Goal: Transaction & Acquisition: Purchase product/service

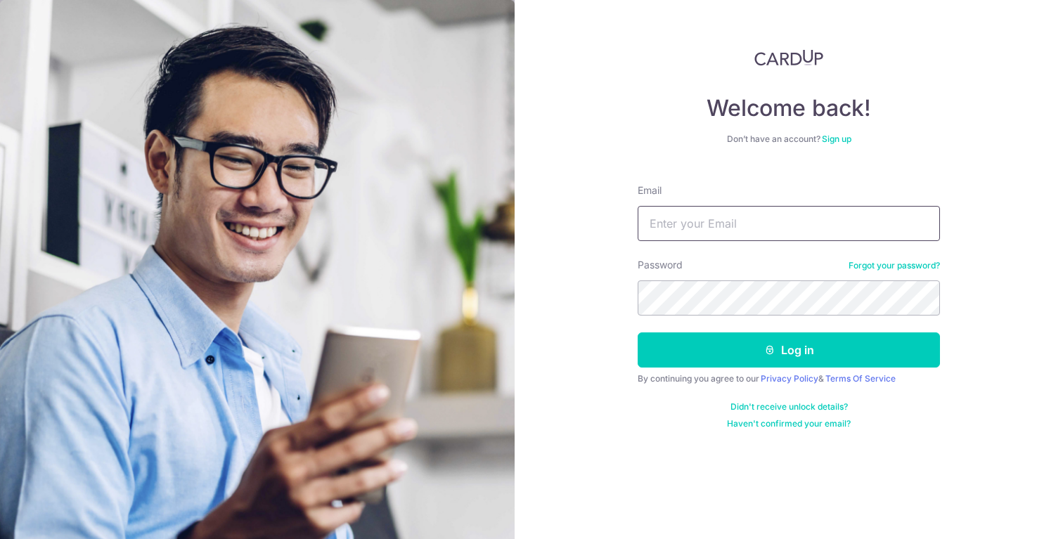
type input "2ac7sui@gmail.com"
click at [638, 333] on button "Log in" at bounding box center [789, 350] width 302 height 35
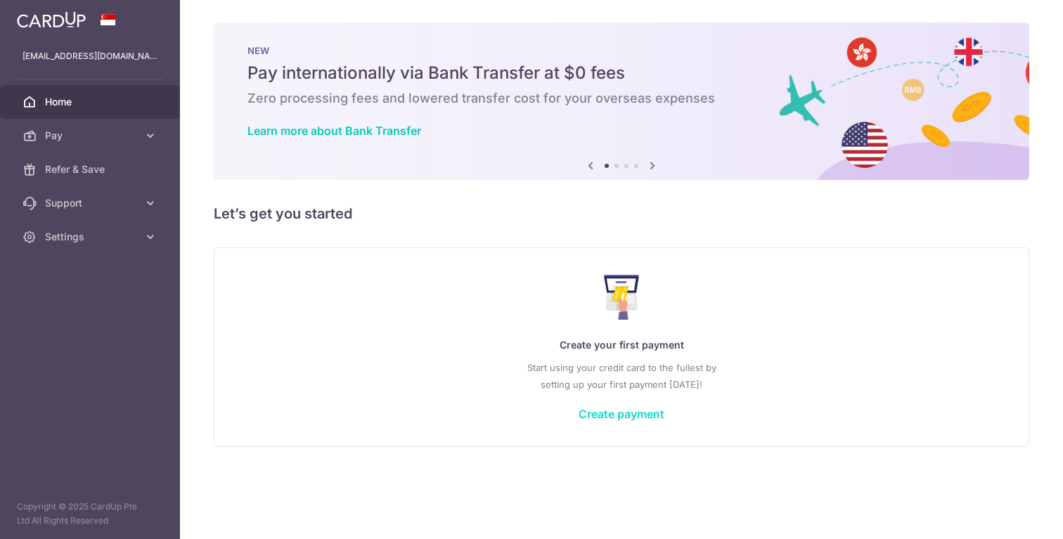
click at [628, 407] on link "Create payment" at bounding box center [622, 414] width 86 height 14
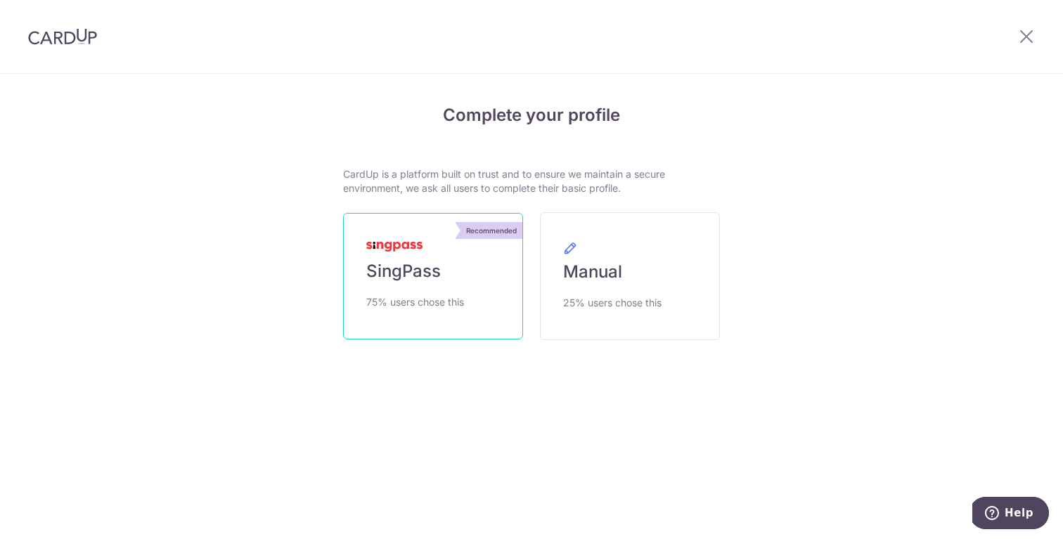
click at [442, 271] on link "Recommended SingPass 75% users chose this" at bounding box center [433, 276] width 180 height 127
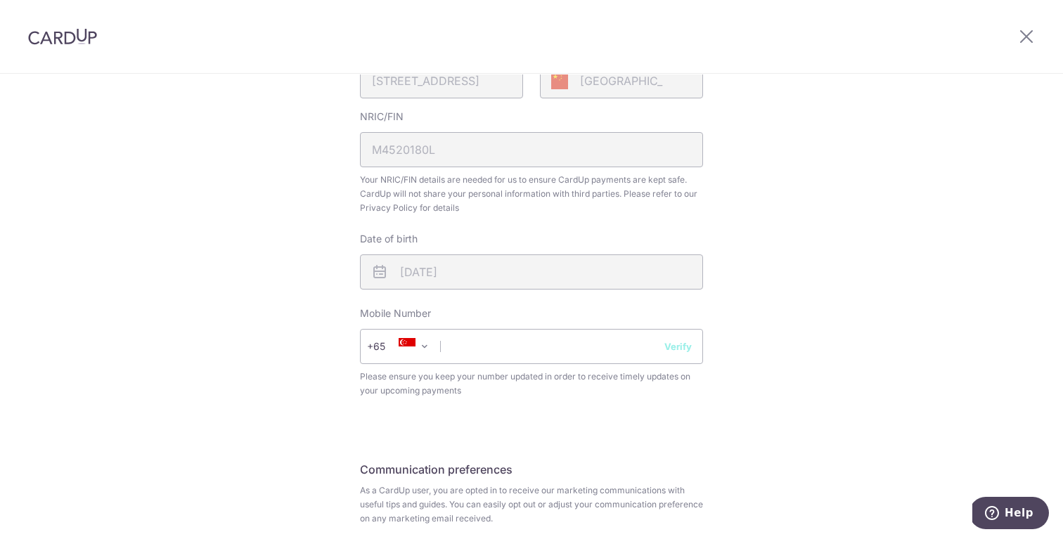
scroll to position [427, 0]
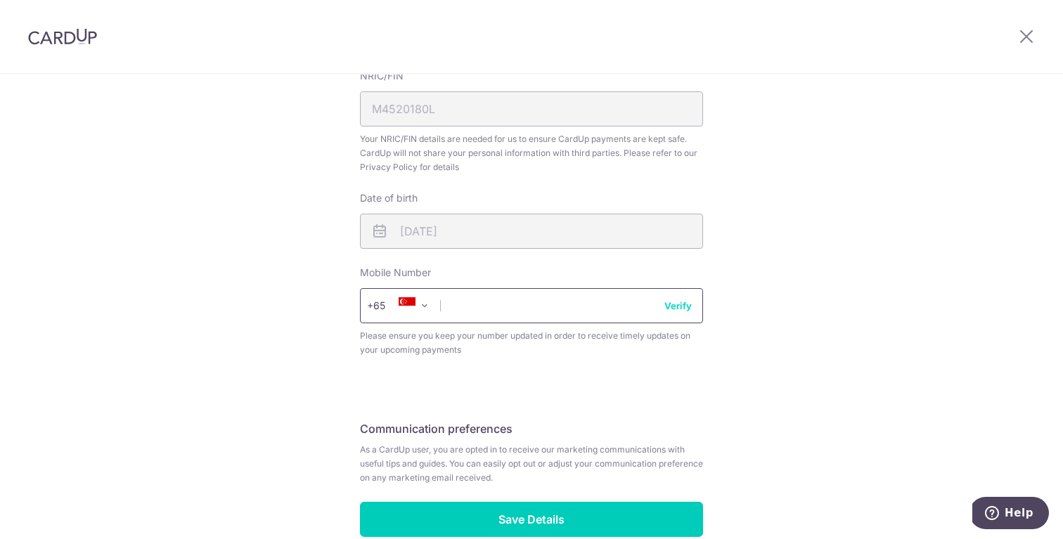
click at [480, 300] on input "text" at bounding box center [531, 305] width 343 height 35
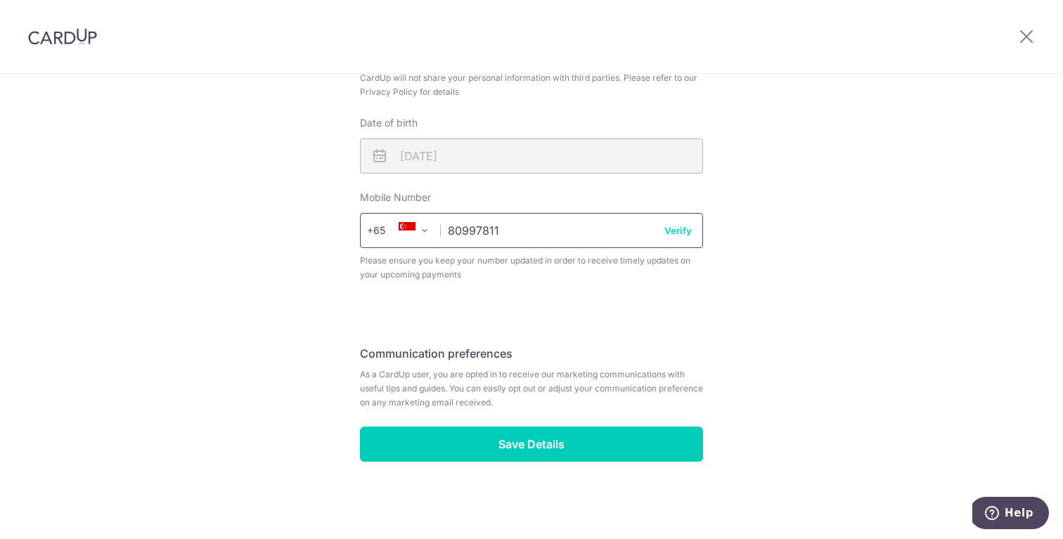
type input "80997811"
click at [677, 225] on button "Verify" at bounding box center [678, 231] width 27 height 14
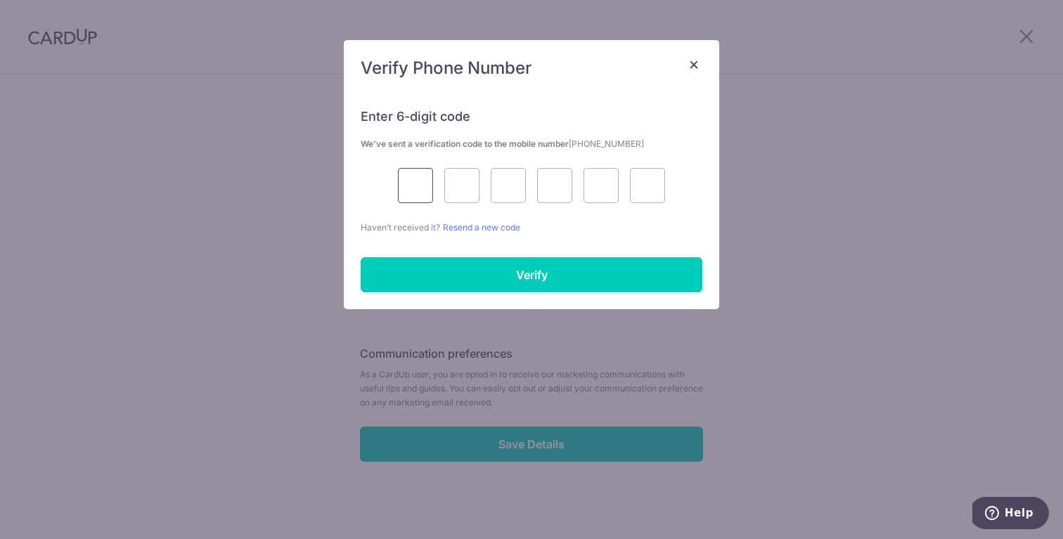
click at [418, 188] on input "text" at bounding box center [415, 185] width 35 height 35
type input "9"
type input "0"
type input "4"
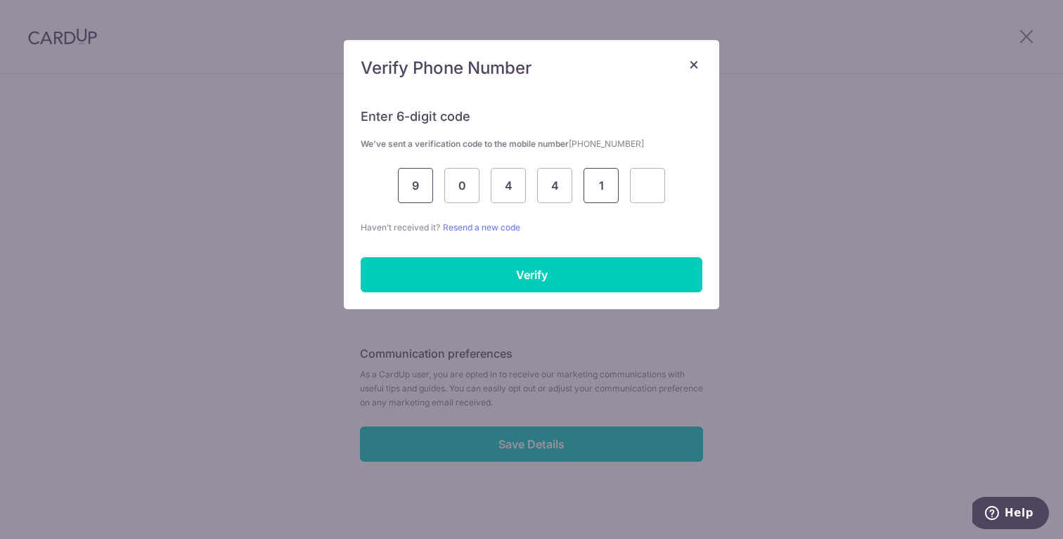
type input "1"
type input "4"
click at [461, 248] on div "Enter 6-digit code We’ve sent a verification code to the mobile number +6580997…" at bounding box center [532, 200] width 376 height 218
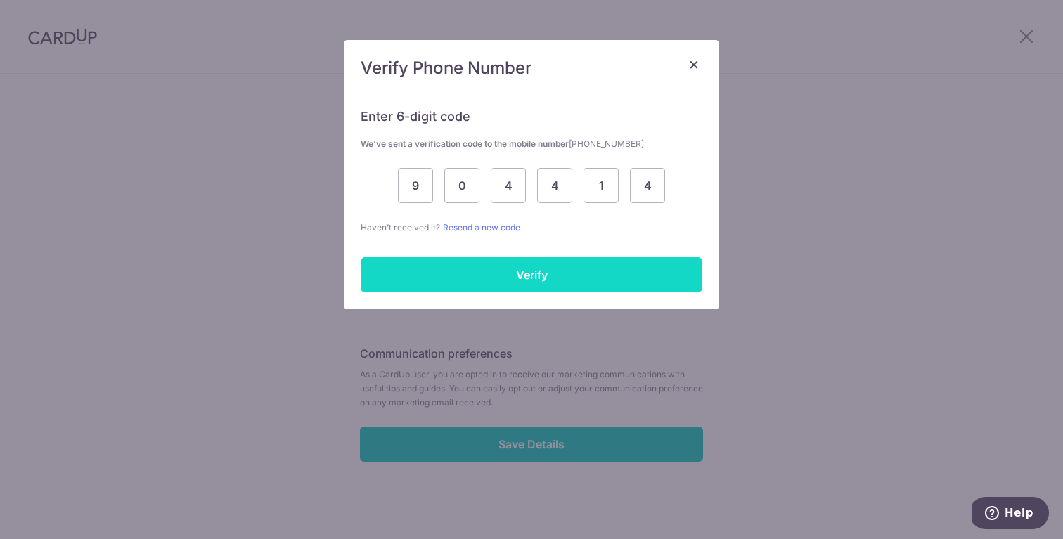
click at [464, 267] on input "Verify" at bounding box center [532, 274] width 342 height 35
click at [515, 267] on span "Please ensure you keep your number updated in order to receive timely updates o…" at bounding box center [531, 268] width 343 height 28
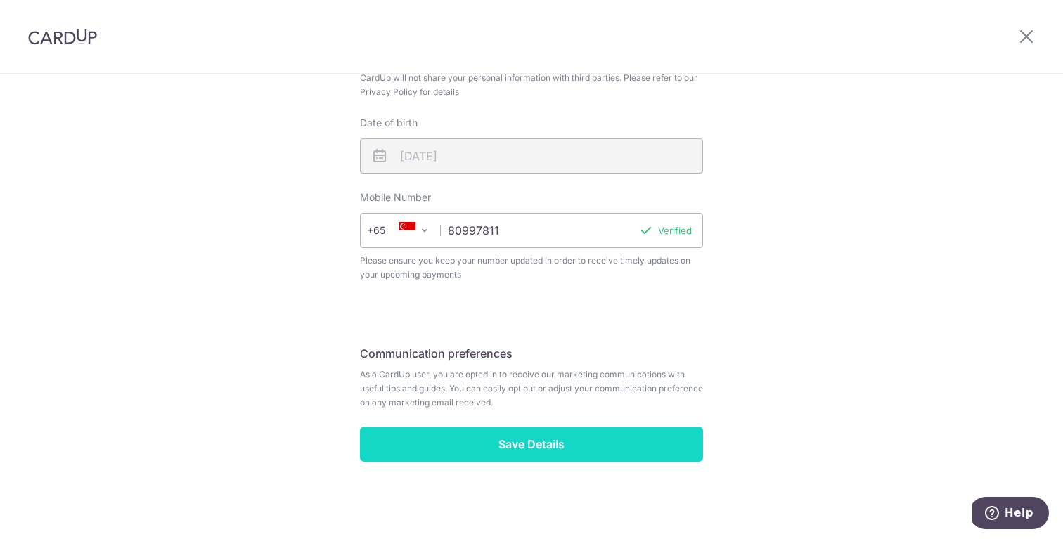
click at [516, 439] on input "Save Details" at bounding box center [531, 444] width 343 height 35
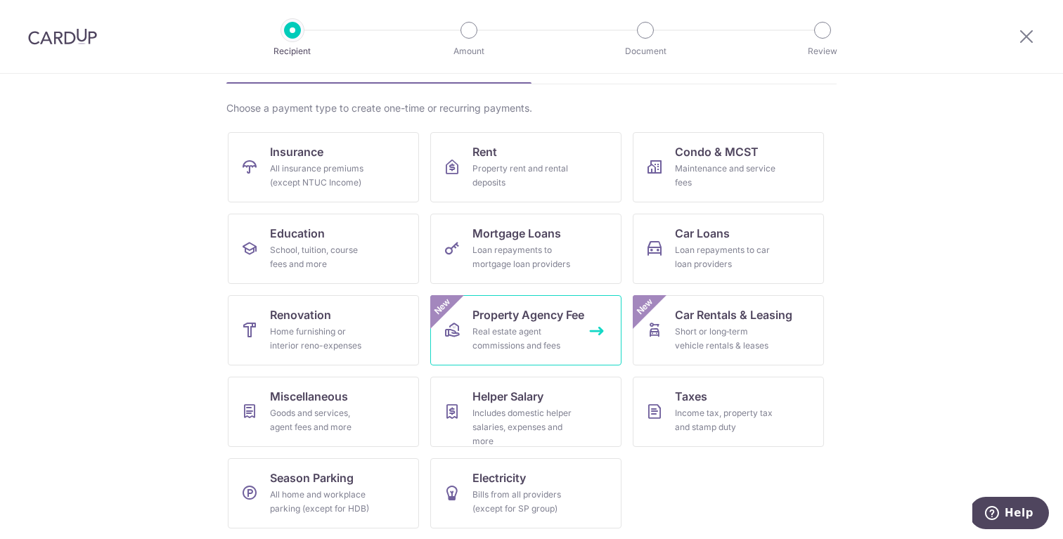
scroll to position [90, 0]
click at [473, 158] on span "Rent" at bounding box center [485, 151] width 25 height 17
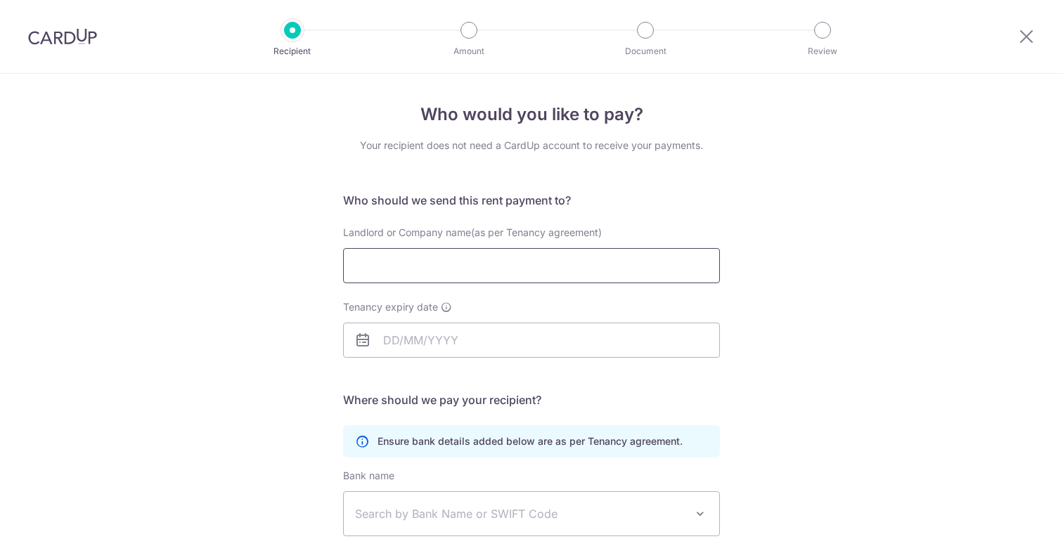
click at [490, 278] on input "Landlord or Company name(as per Tenancy agreement)" at bounding box center [531, 265] width 377 height 35
click at [953, 323] on div "Who would you like to pay? Your recipient does not need a CardUp account to rec…" at bounding box center [531, 409] width 1063 height 670
click at [508, 260] on input "Landlord or Company name(as per Tenancy agreement)" at bounding box center [531, 265] width 377 height 35
paste input "OW [PERSON_NAME]"
type input "OW LI SHENG"
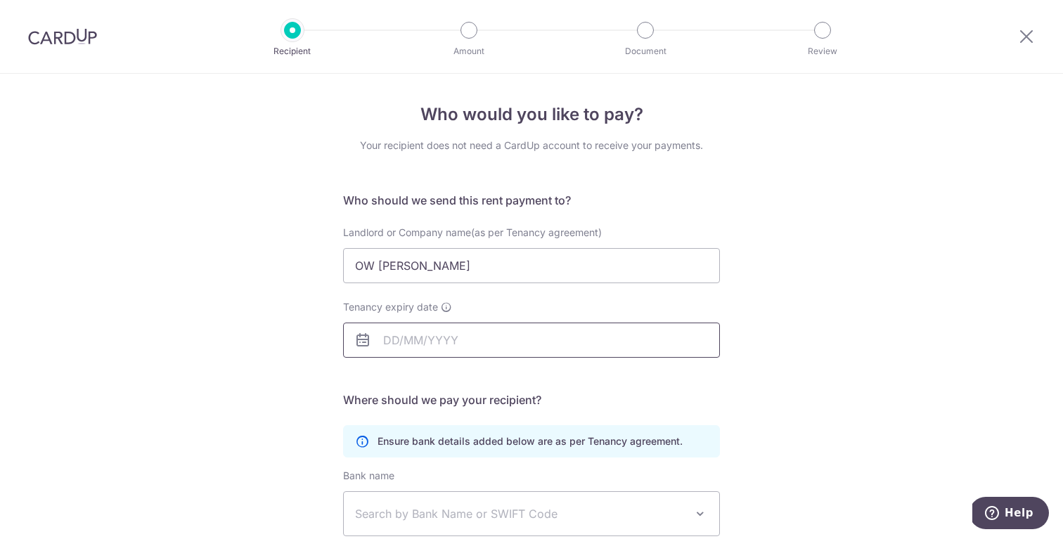
click at [459, 333] on input "Tenancy expiry date" at bounding box center [531, 340] width 377 height 35
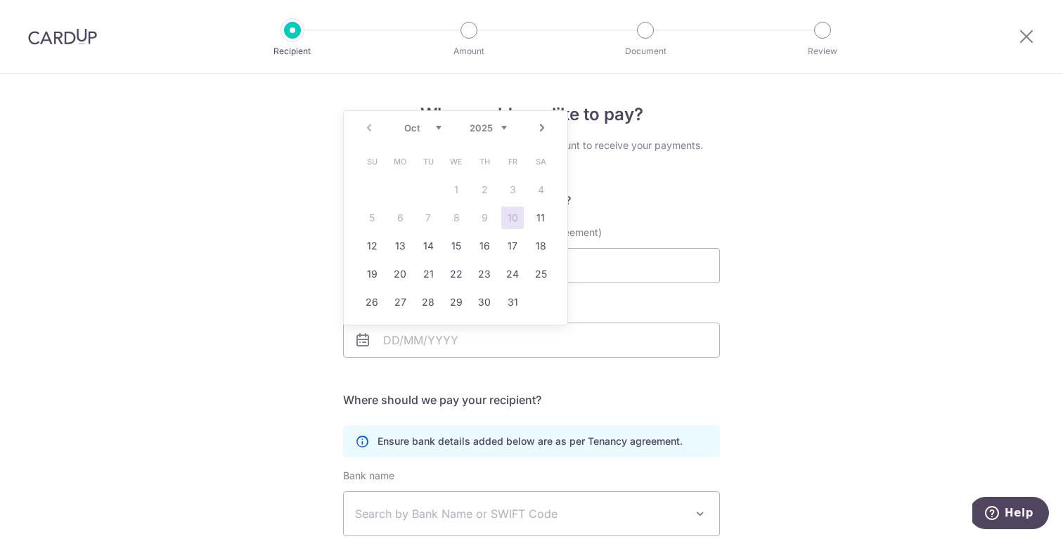
click at [732, 246] on div "Who would you like to pay? Your recipient does not need a CardUp account to rec…" at bounding box center [531, 409] width 1063 height 670
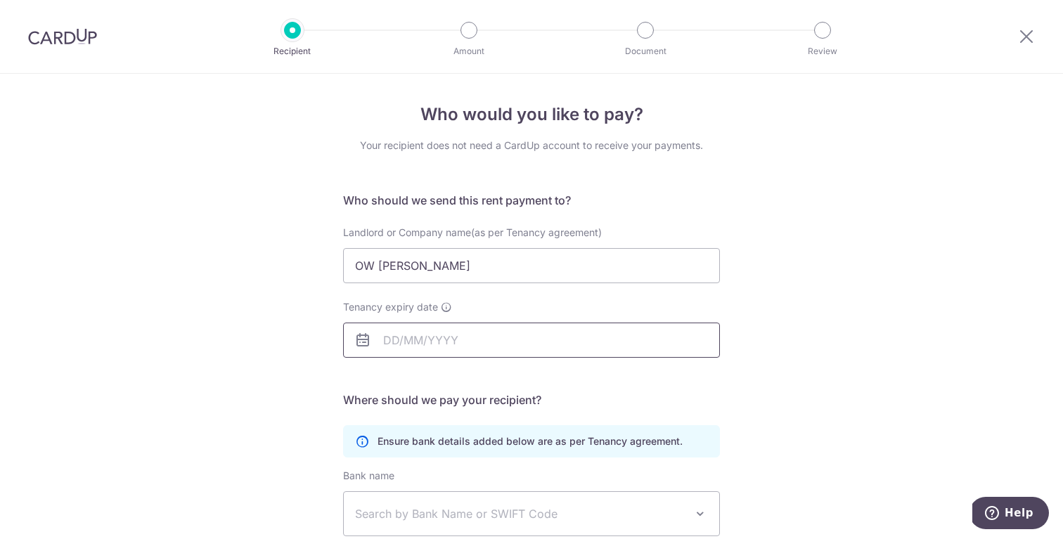
click at [456, 333] on input "Tenancy expiry date" at bounding box center [531, 340] width 377 height 35
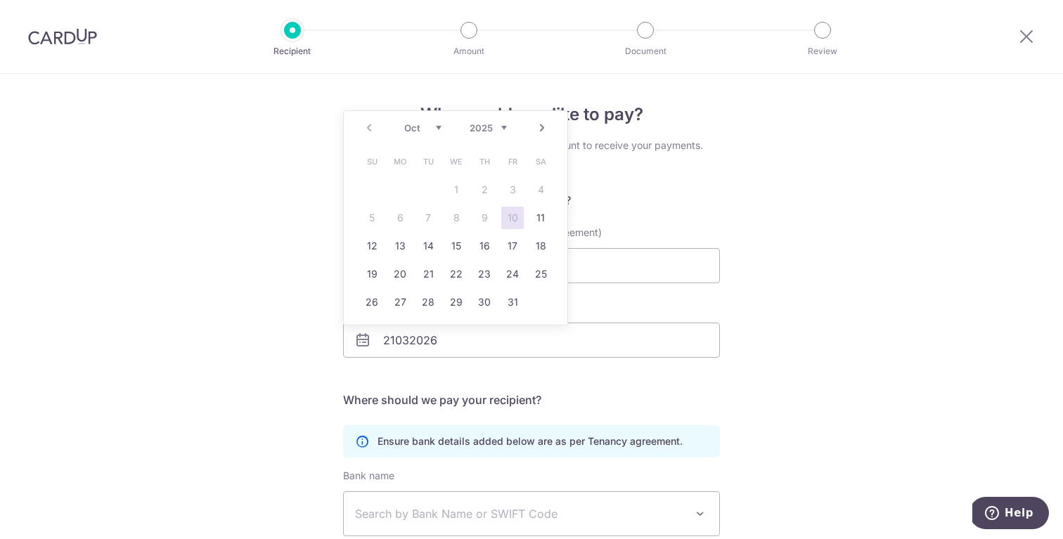
click at [492, 132] on select "2025 2026 2027 2028 2029 2030 2031 2032 2033 2034 2035" at bounding box center [488, 127] width 37 height 11
click at [424, 132] on select "Jan Feb Mar Apr May Jun Jul Aug Sep Oct Nov Dec" at bounding box center [422, 127] width 37 height 11
click at [539, 241] on link "21" at bounding box center [541, 246] width 23 height 23
type input "21/03/2026"
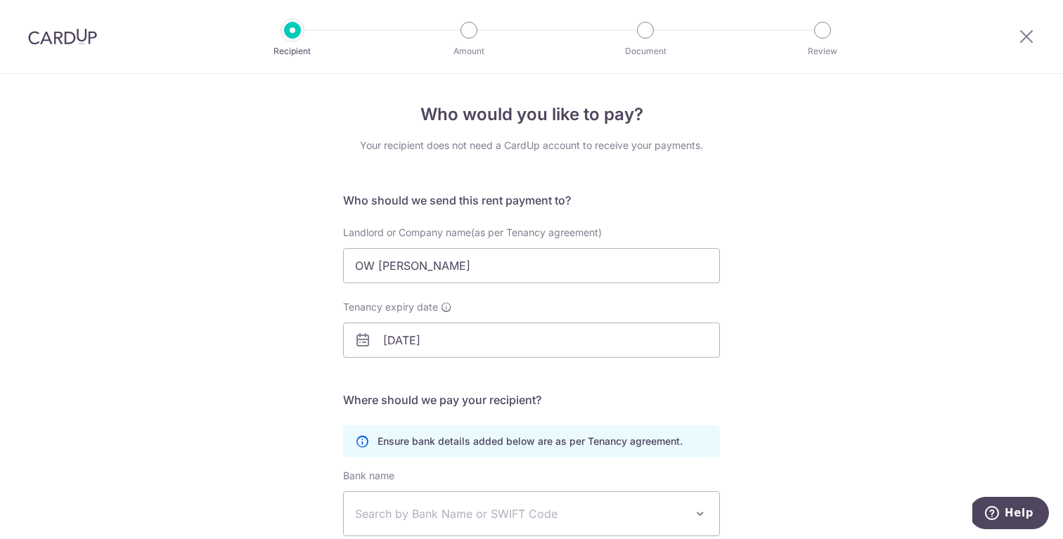
scroll to position [204, 0]
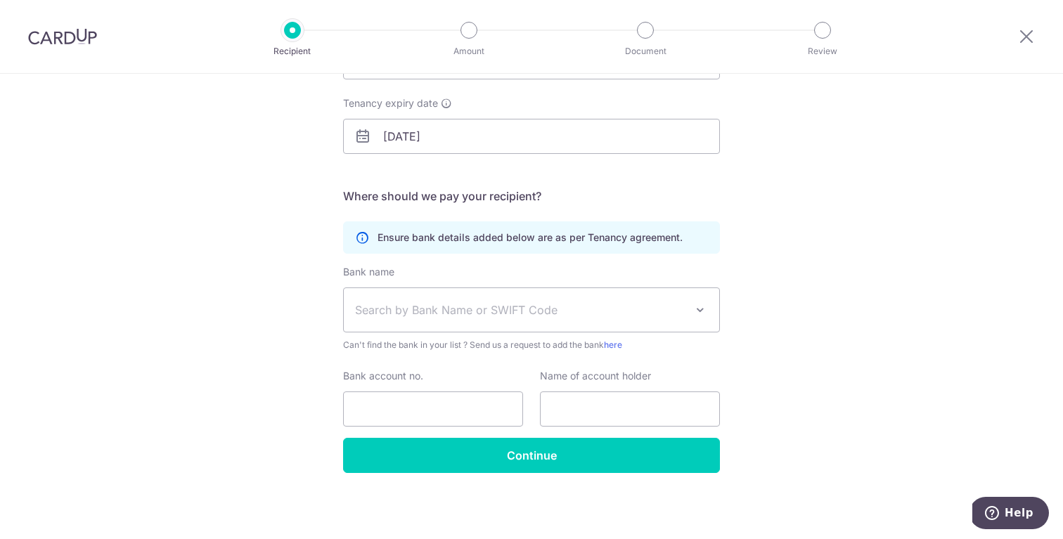
click at [506, 236] on p "Ensure bank details added below are as per Tenancy agreement." at bounding box center [530, 238] width 305 height 14
click at [466, 237] on p "Ensure bank details added below are as per Tenancy agreement." at bounding box center [530, 238] width 305 height 14
click at [437, 237] on p "Ensure bank details added below are as per Tenancy agreement." at bounding box center [530, 238] width 305 height 14
click at [415, 318] on span "Search by Bank Name or SWIFT Code" at bounding box center [520, 310] width 331 height 17
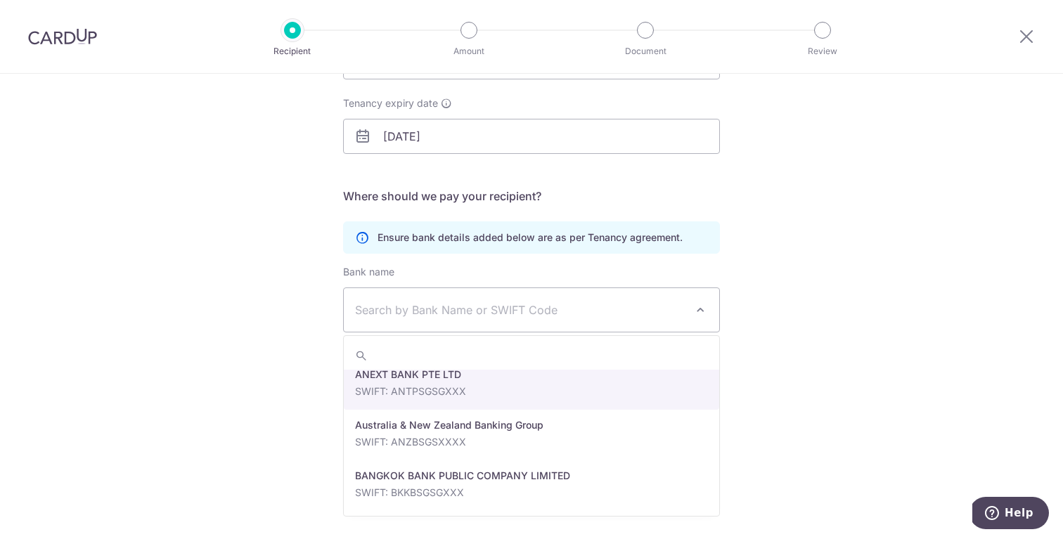
scroll to position [0, 0]
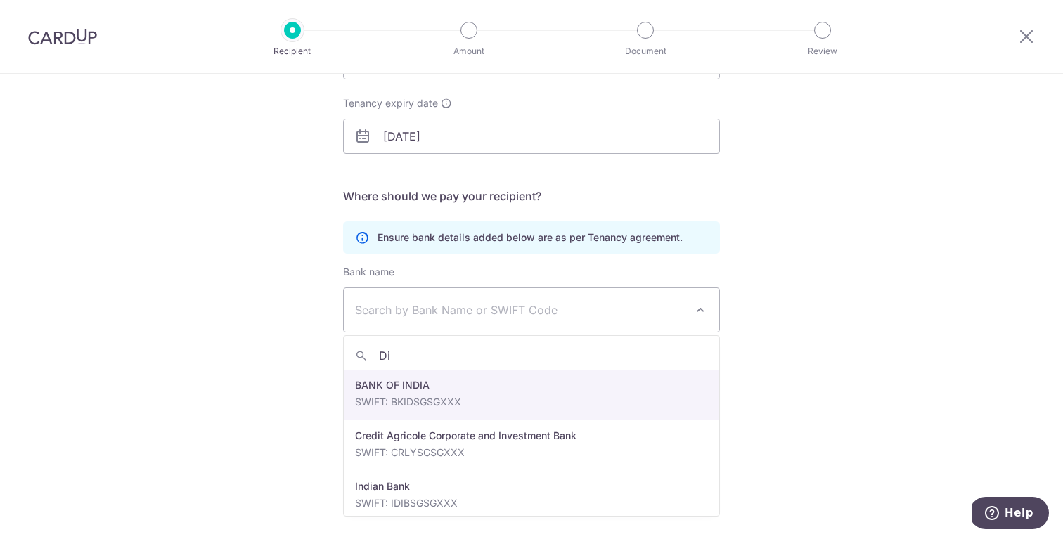
type input "D"
click at [947, 320] on div "Who would you like to pay? Your recipient does not need a CardUp account to rec…" at bounding box center [531, 205] width 1063 height 670
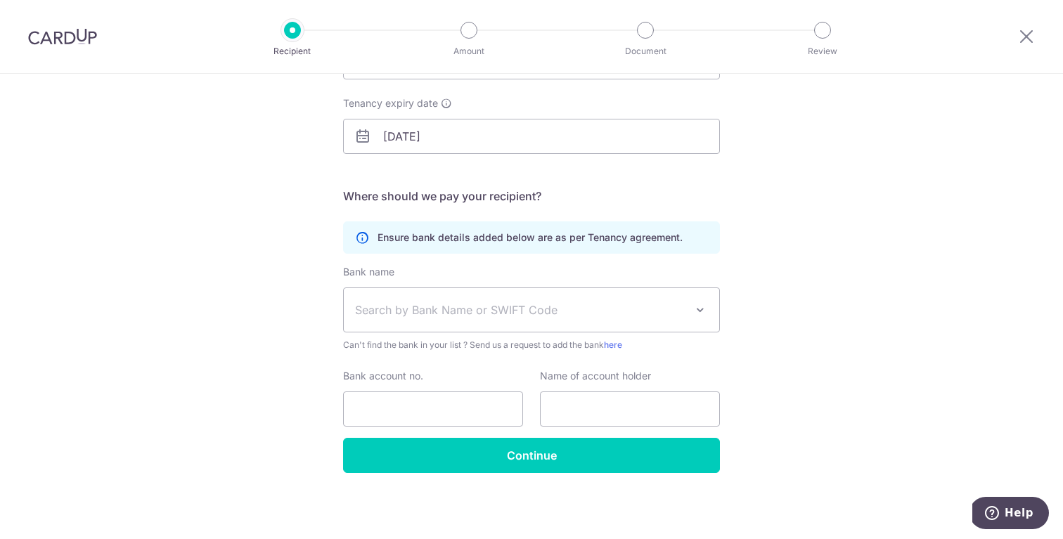
click at [629, 308] on span "Search by Bank Name or SWIFT Code" at bounding box center [520, 310] width 331 height 17
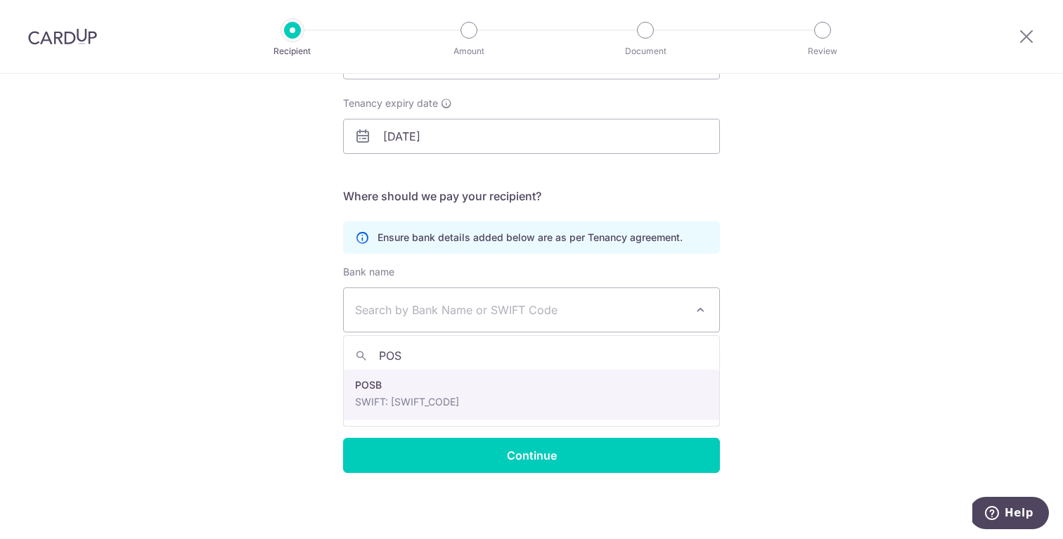
type input "POSB"
select select "19"
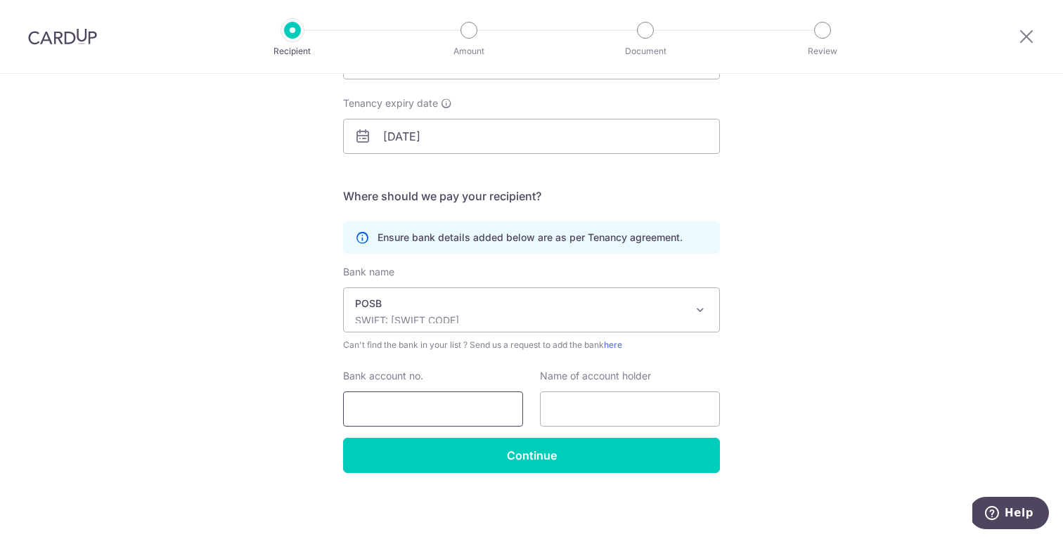
click at [424, 399] on input "Bank account no." at bounding box center [433, 409] width 180 height 35
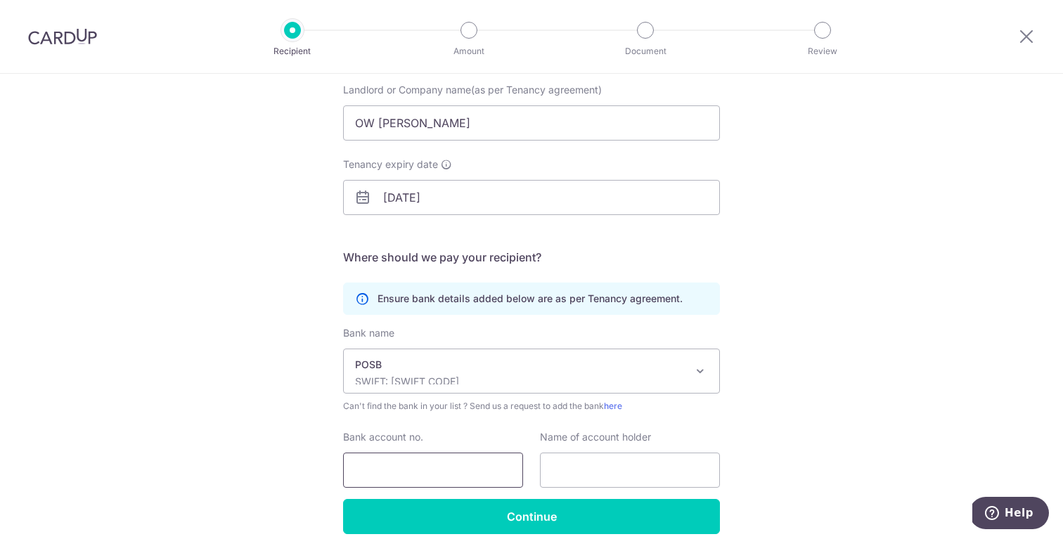
scroll to position [204, 0]
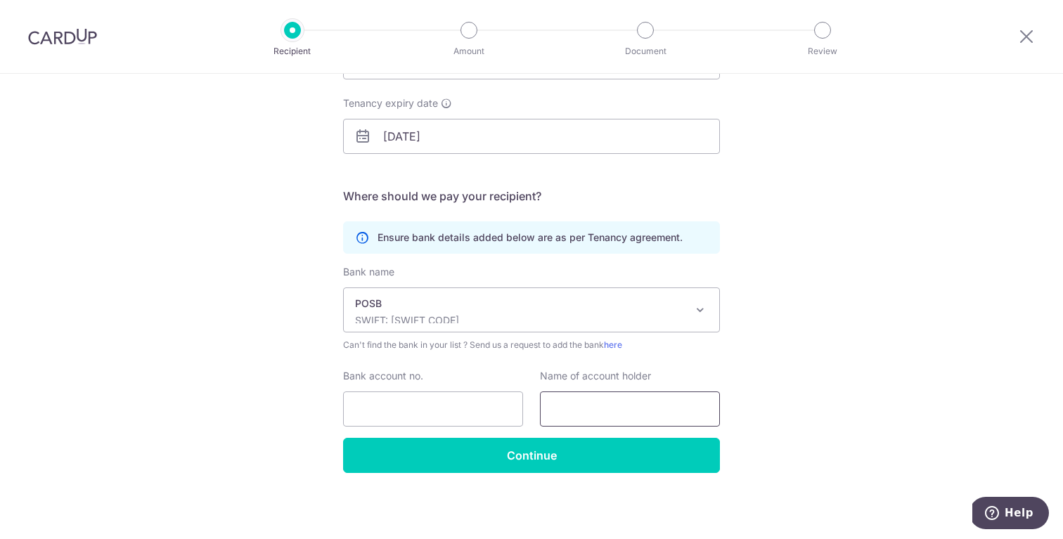
click at [601, 398] on input "text" at bounding box center [630, 409] width 180 height 35
click at [411, 406] on input "Bank account no." at bounding box center [433, 409] width 180 height 35
paste input "119-17737-5"
type input "119-17737-5"
click at [625, 403] on input "text" at bounding box center [630, 409] width 180 height 35
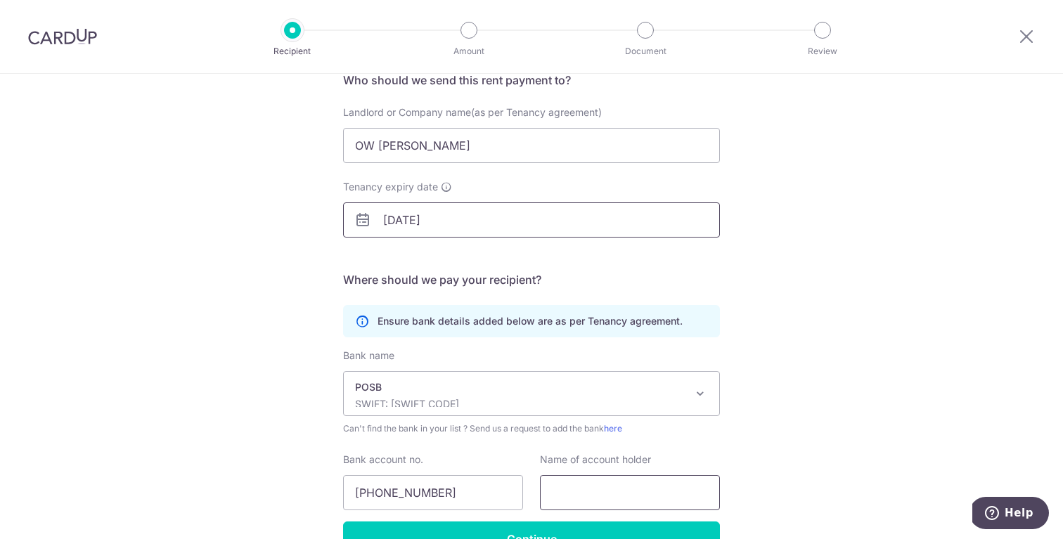
scroll to position [92, 0]
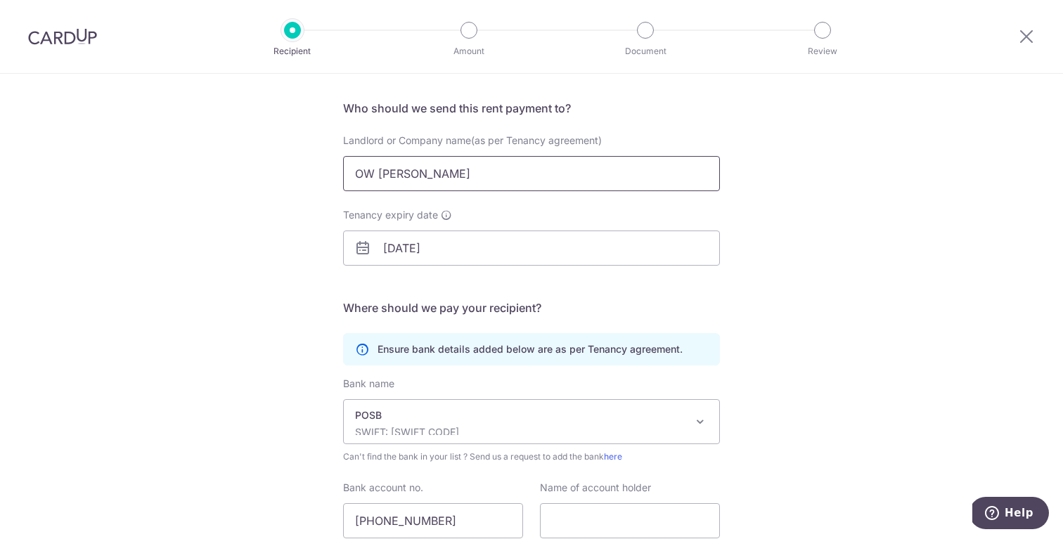
drag, startPoint x: 451, startPoint y: 169, endPoint x: 284, endPoint y: 168, distance: 166.7
click at [284, 168] on div "Who would you like to pay? Your recipient does not need a CardUp account to rec…" at bounding box center [531, 317] width 1063 height 670
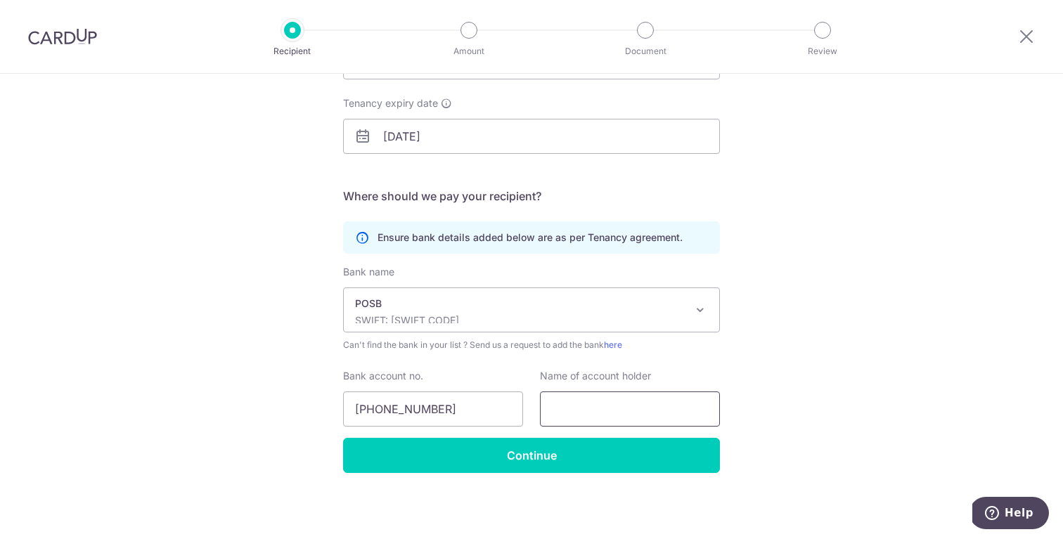
click at [612, 395] on input "text" at bounding box center [630, 409] width 180 height 35
paste input "OW LI SHENG"
type input "OW LI SHENG"
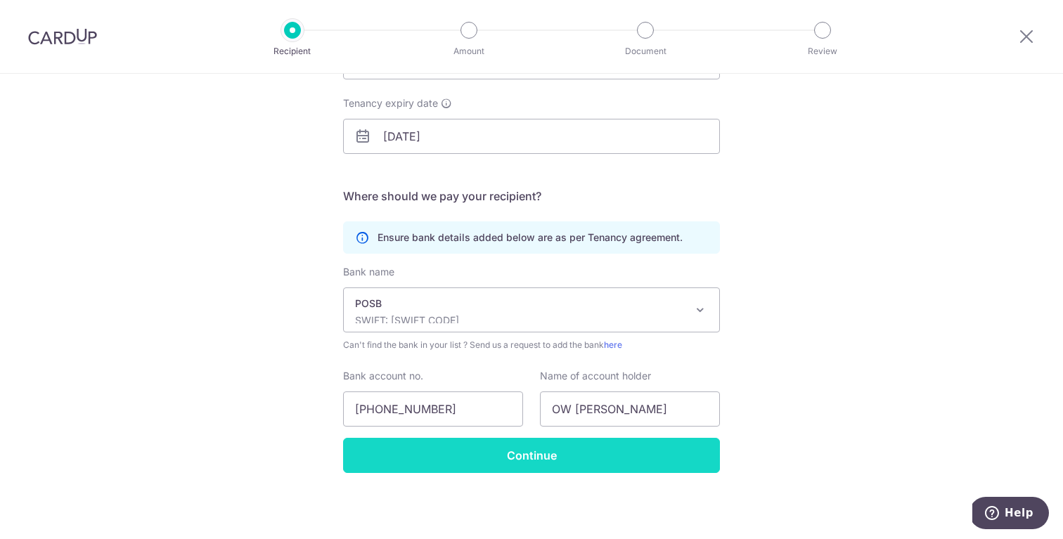
click at [480, 451] on input "Continue" at bounding box center [531, 455] width 377 height 35
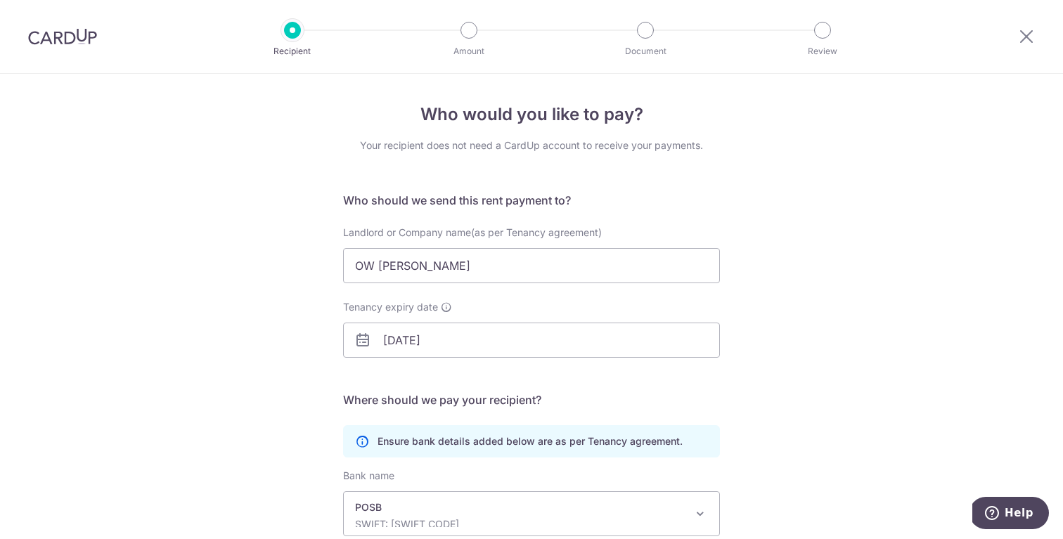
scroll to position [238, 0]
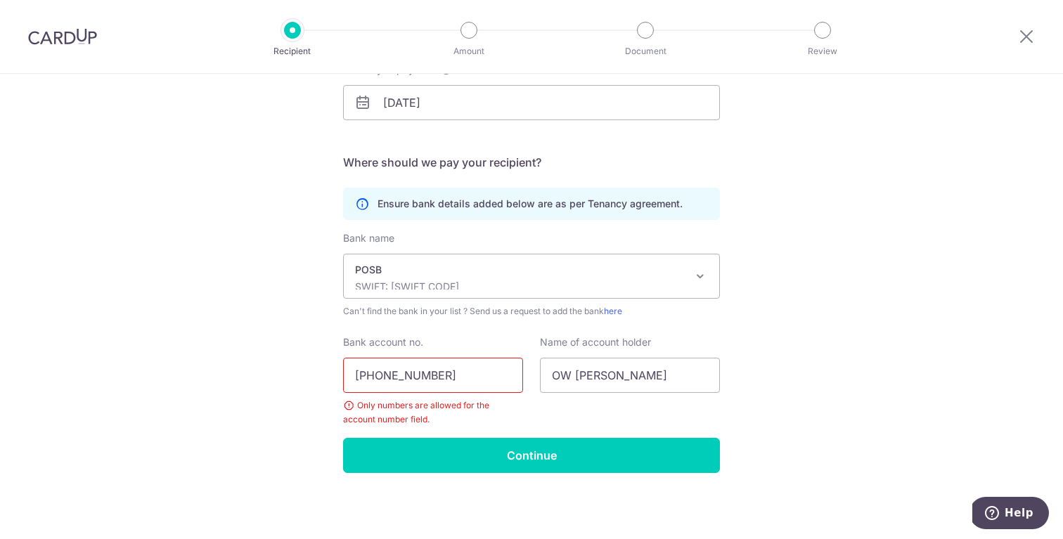
click at [421, 383] on input "119-17737-5" at bounding box center [433, 375] width 180 height 35
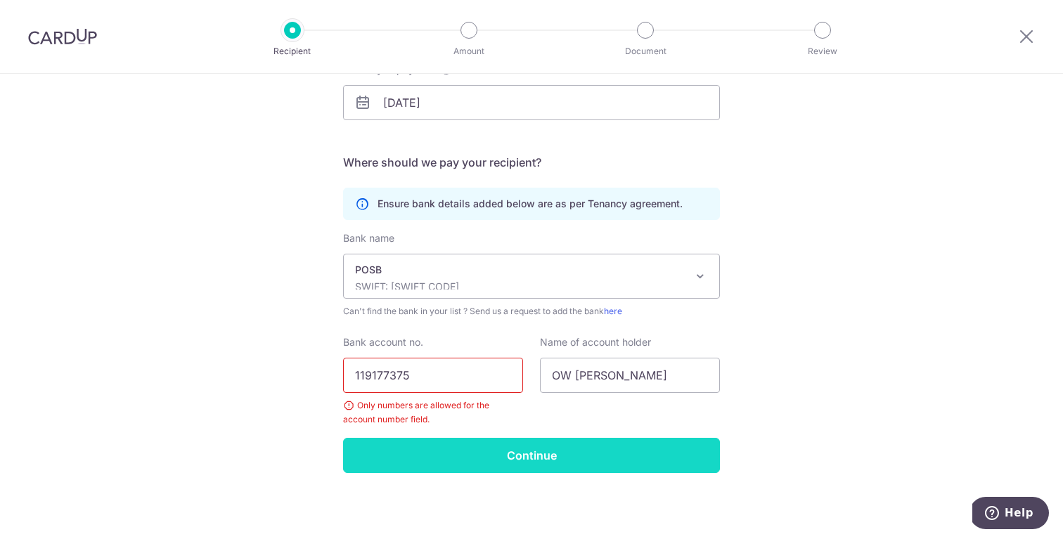
type input "119177375"
click at [503, 454] on input "Continue" at bounding box center [531, 455] width 377 height 35
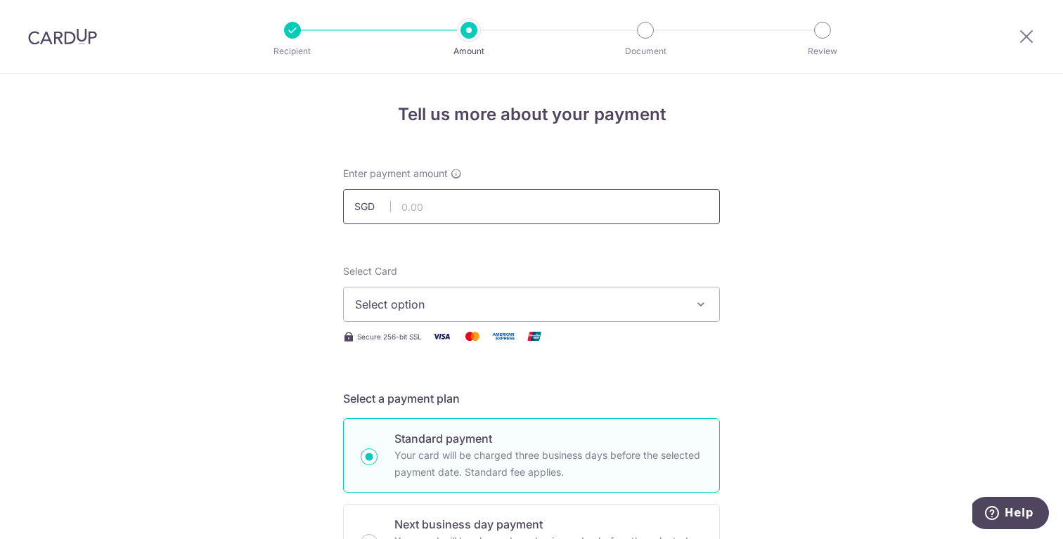
click at [485, 207] on input "text" at bounding box center [531, 206] width 377 height 35
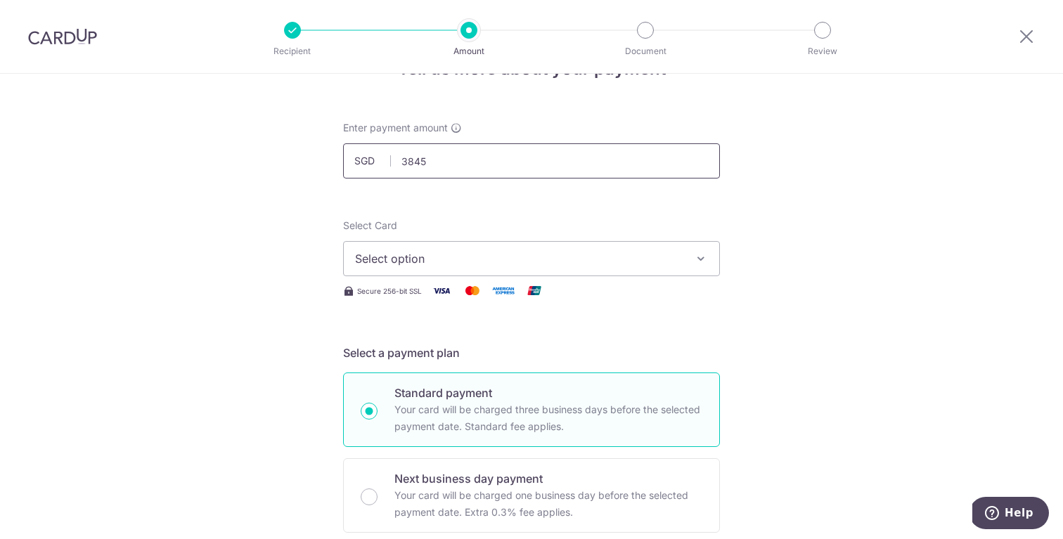
scroll to position [63, 0]
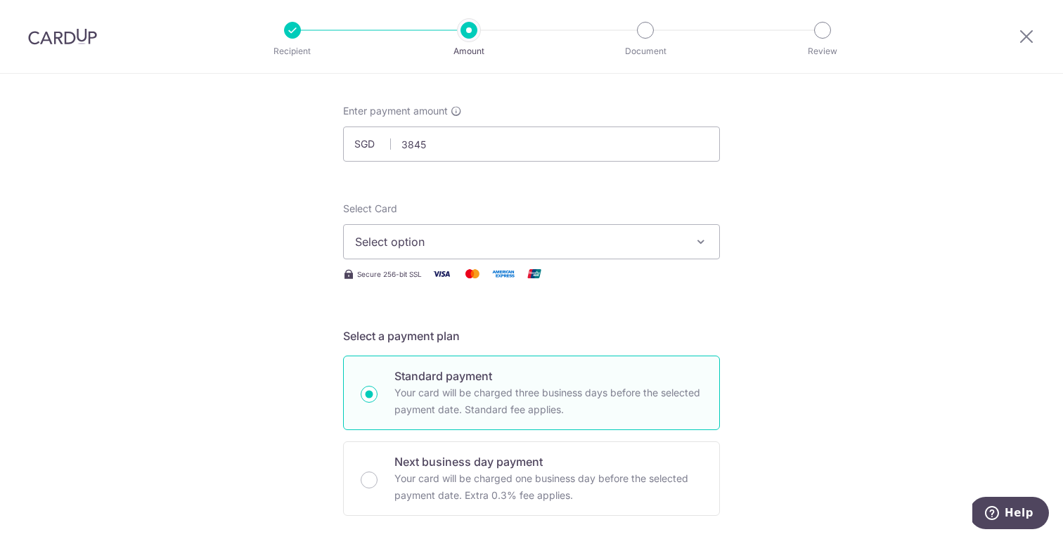
click at [667, 241] on span "Select option" at bounding box center [519, 241] width 328 height 17
type input "3,845.00"
click at [522, 281] on span "Add credit card" at bounding box center [544, 281] width 328 height 14
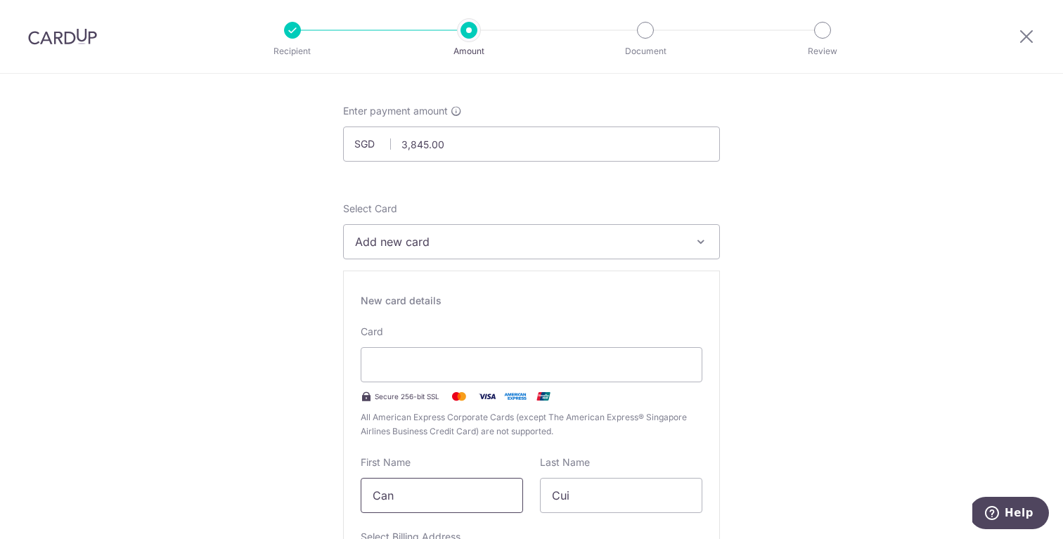
click at [449, 500] on input "Can" at bounding box center [442, 495] width 162 height 35
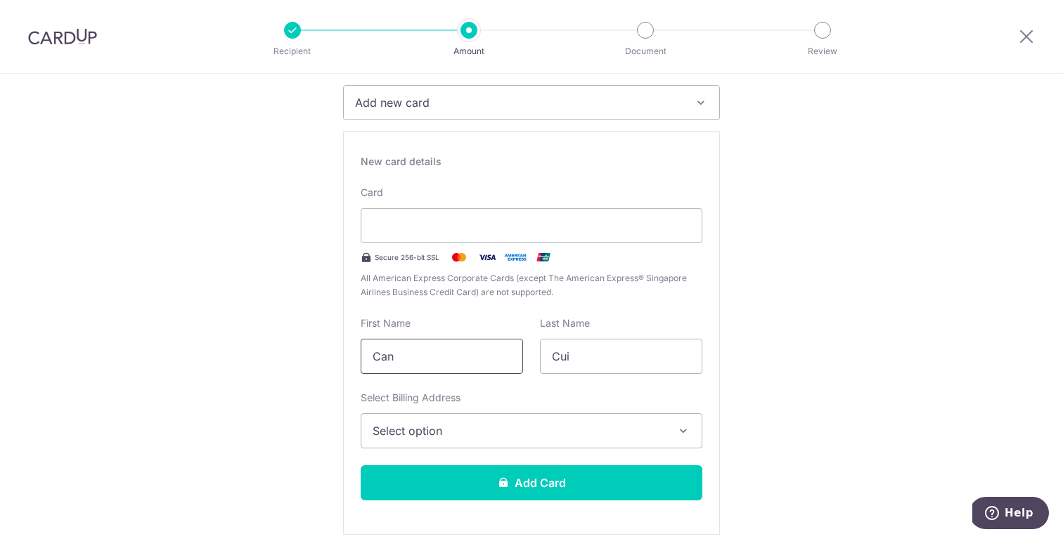
scroll to position [217, 0]
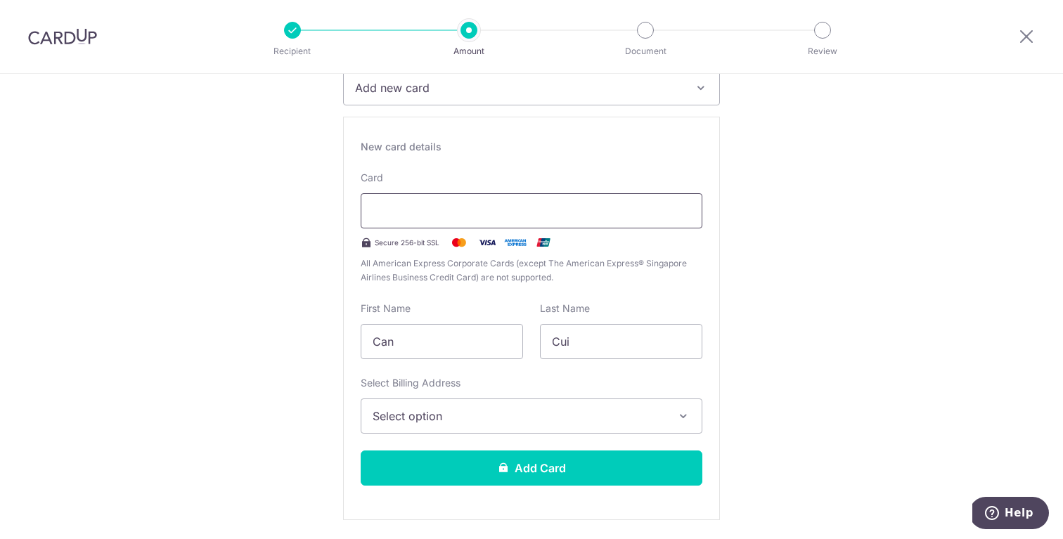
click at [636, 219] on div at bounding box center [532, 210] width 342 height 35
click at [580, 413] on span "Select option" at bounding box center [519, 416] width 293 height 17
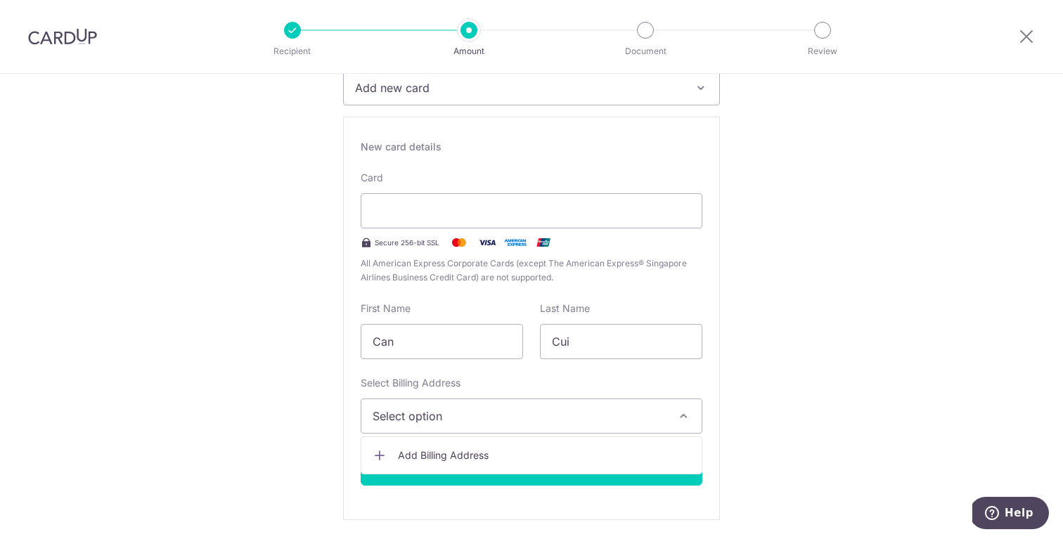
click at [488, 454] on span "Add Billing Address" at bounding box center [544, 456] width 293 height 14
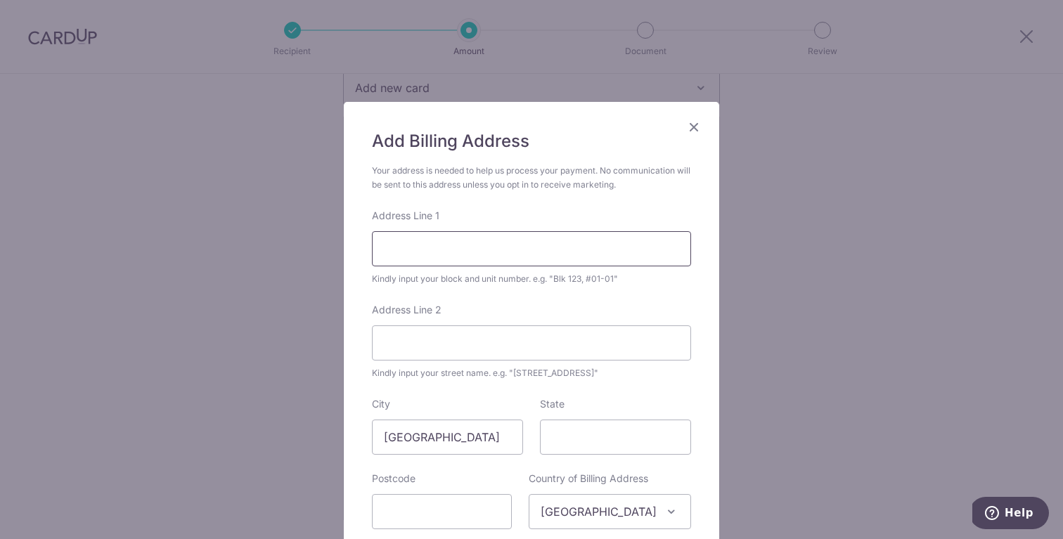
click at [494, 249] on input "Address Line 1" at bounding box center [531, 248] width 319 height 35
type input "6 MAKEWAY AVENUE, TOWER6"
type input "19-04"
type input "228606"
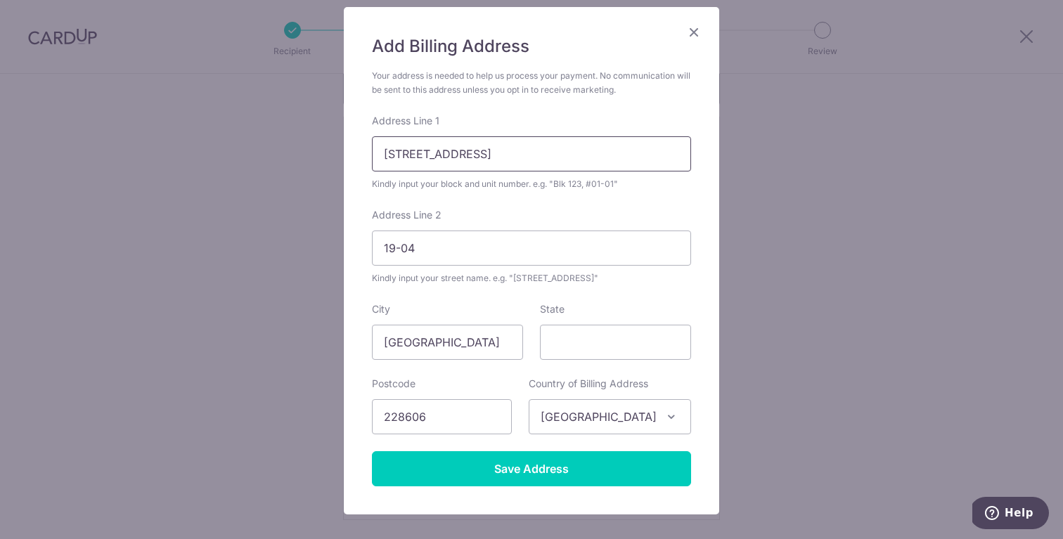
scroll to position [96, 0]
drag, startPoint x: 564, startPoint y: 157, endPoint x: 498, endPoint y: 160, distance: 66.2
click at [498, 160] on input "6 MAKEWAY AVENUE, TOWER6" at bounding box center [531, 153] width 319 height 35
type input "6 MAKEWAY AVENUE"
click at [384, 245] on input "19-04" at bounding box center [531, 247] width 319 height 35
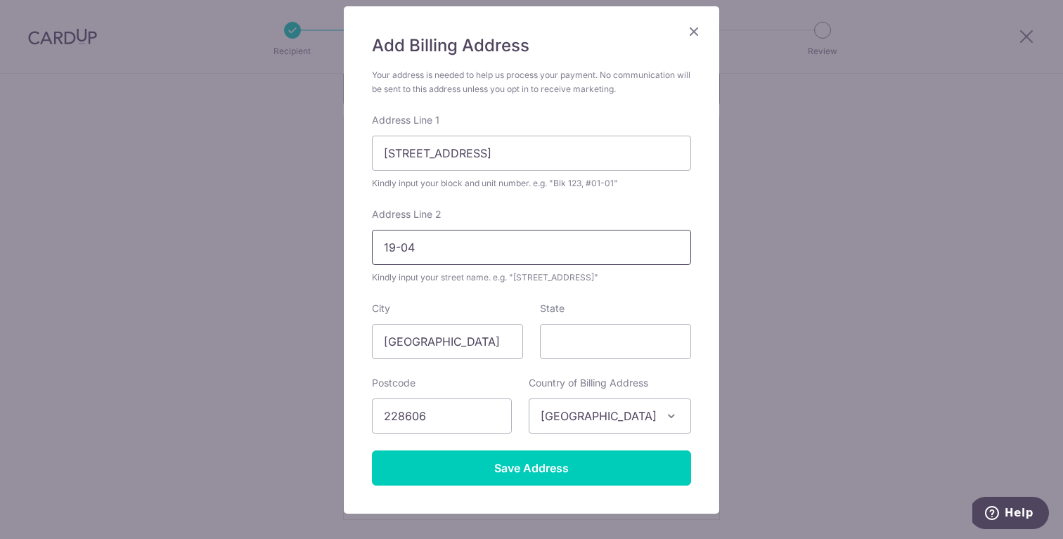
paste input ", TOWER6"
click at [391, 245] on input ", TOWER619-04" at bounding box center [531, 247] width 319 height 35
click at [423, 248] on input "TOWER619-04" at bounding box center [531, 247] width 319 height 35
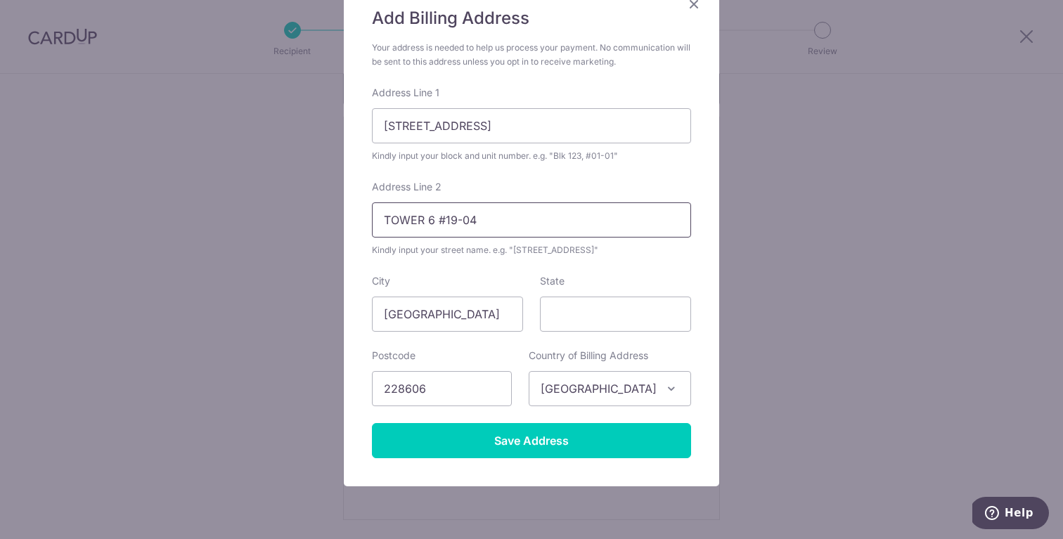
scroll to position [132, 0]
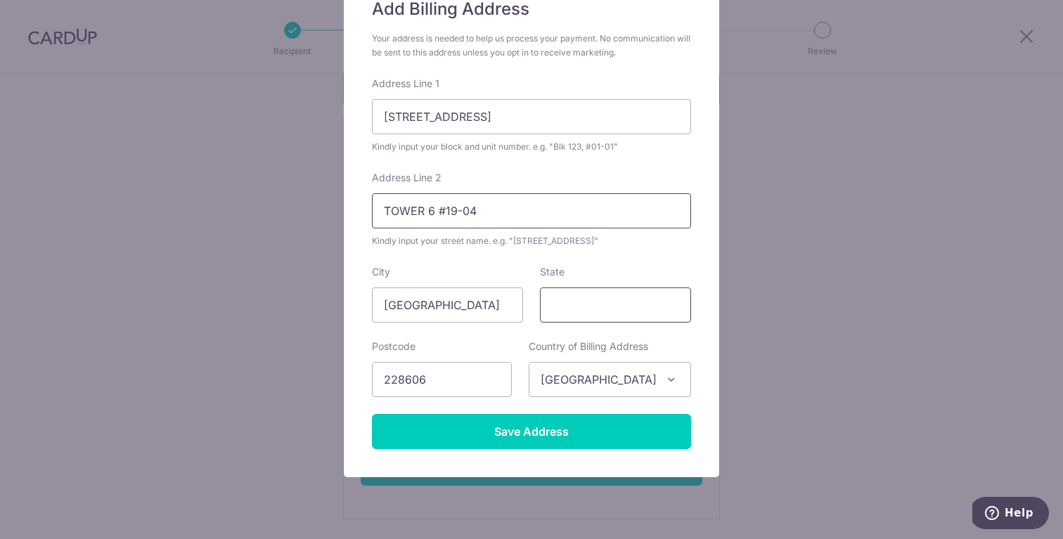
type input "TOWER 6 #19-04"
click at [601, 290] on input "State" at bounding box center [615, 305] width 151 height 35
type input "[GEOGRAPHIC_DATA]"
click at [464, 389] on input "228606" at bounding box center [442, 379] width 140 height 35
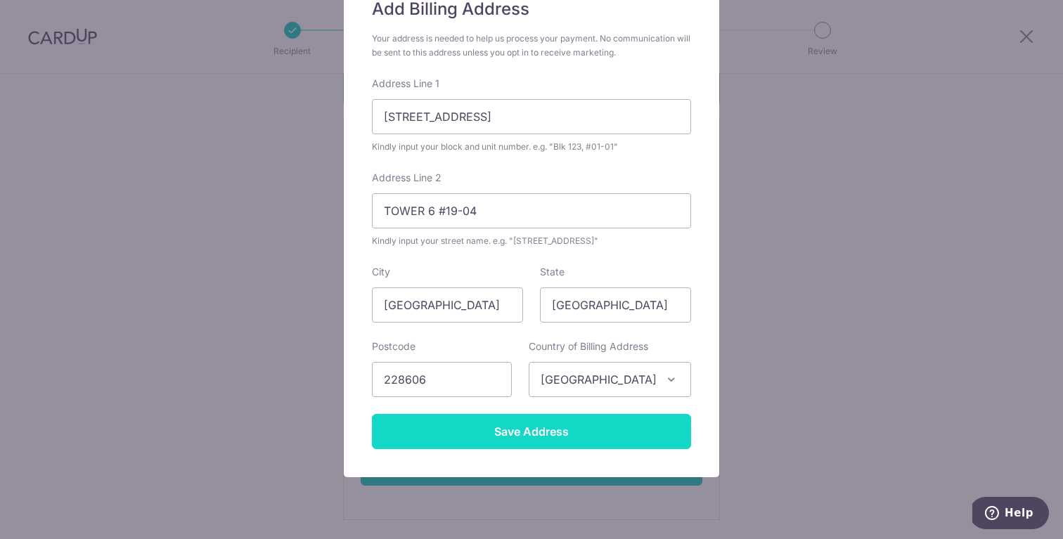
click at [498, 433] on input "Save Address" at bounding box center [531, 431] width 319 height 35
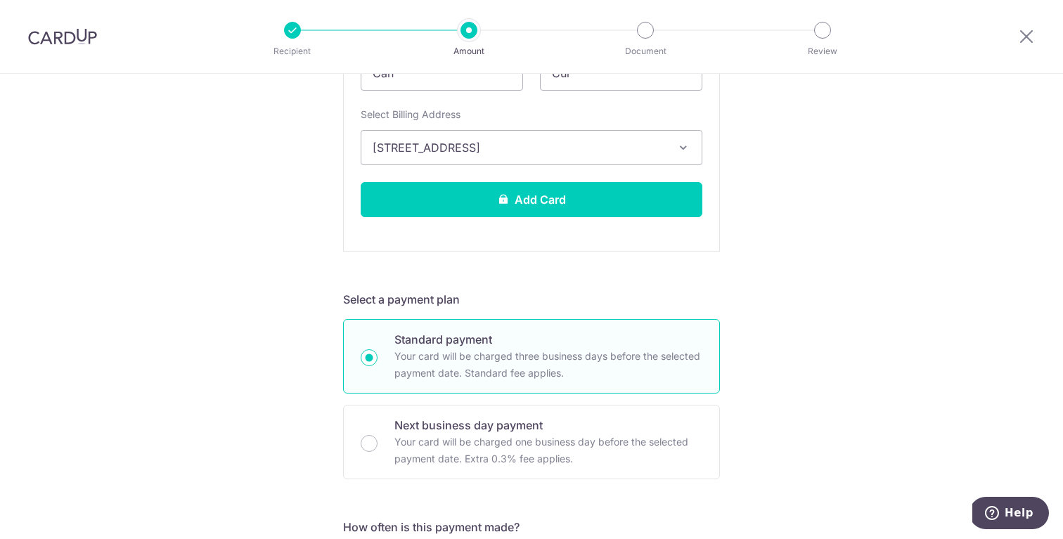
scroll to position [485, 0]
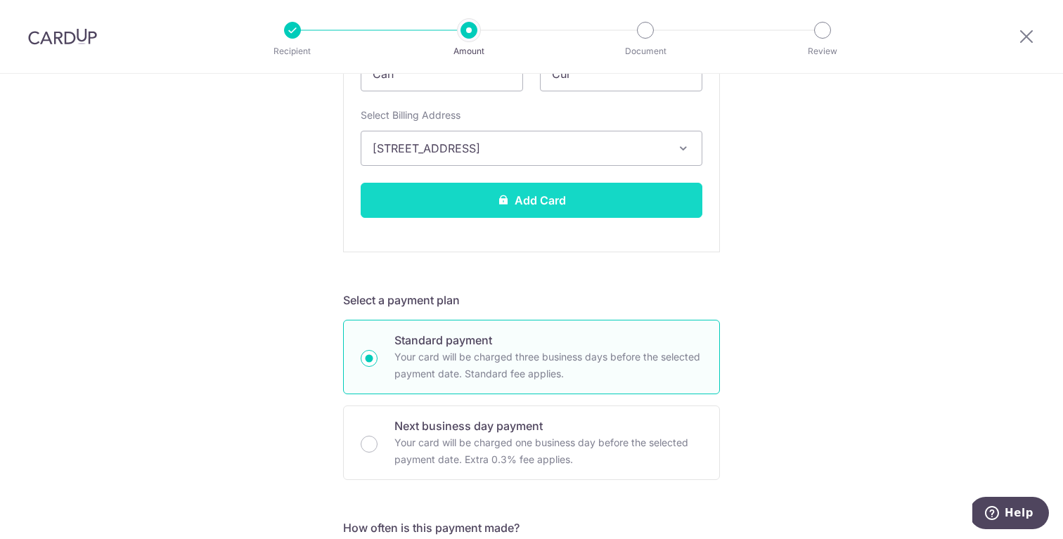
click at [565, 192] on button "Add Card" at bounding box center [532, 200] width 342 height 35
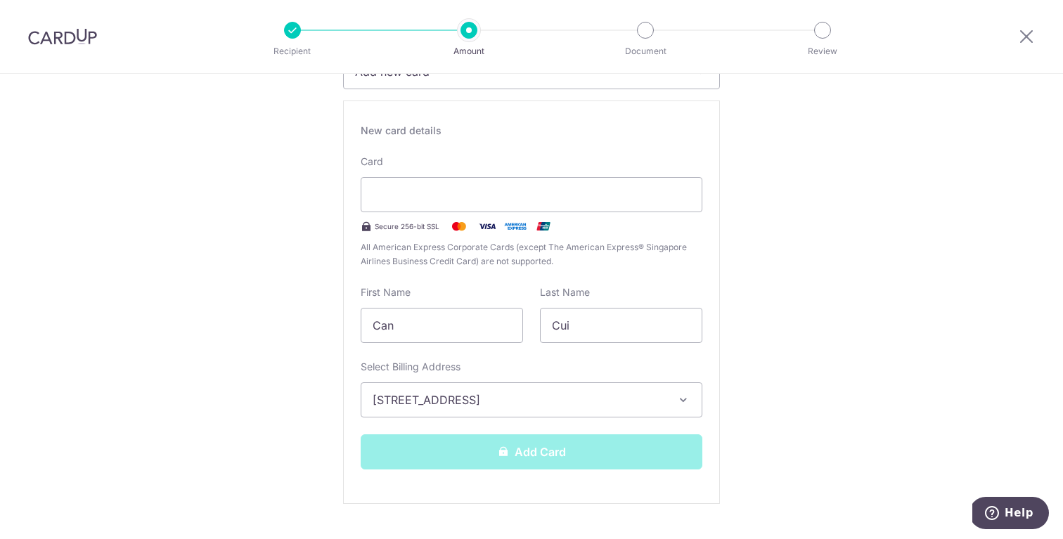
scroll to position [224, 0]
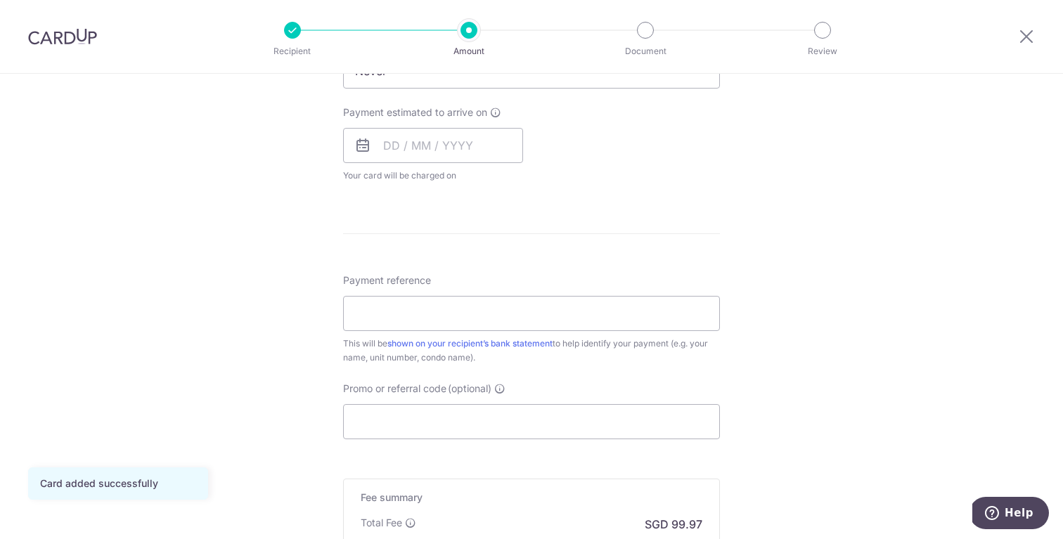
scroll to position [614, 0]
click at [490, 316] on input "Payment reference" at bounding box center [531, 314] width 377 height 35
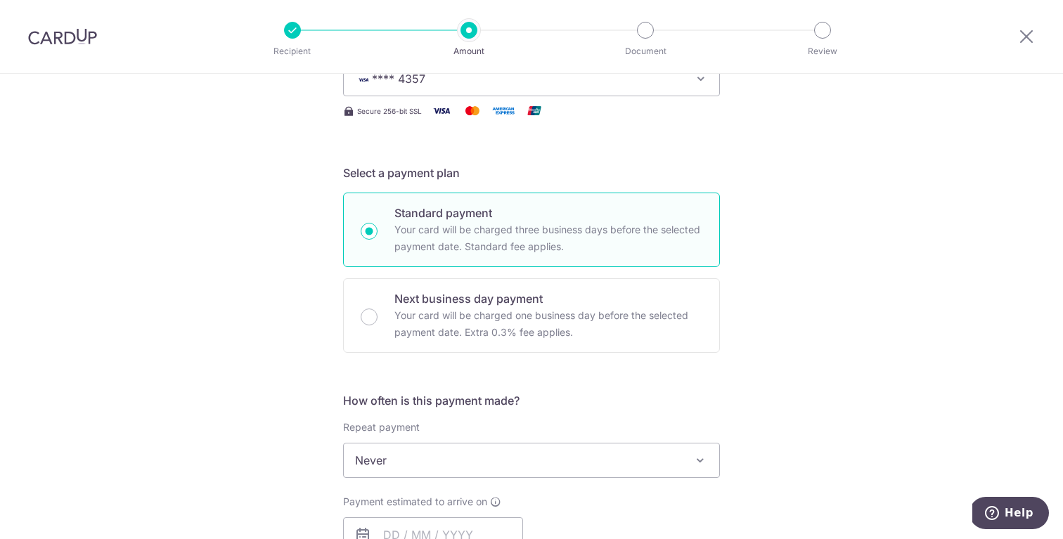
scroll to position [0, 0]
